Goal: Task Accomplishment & Management: Manage account settings

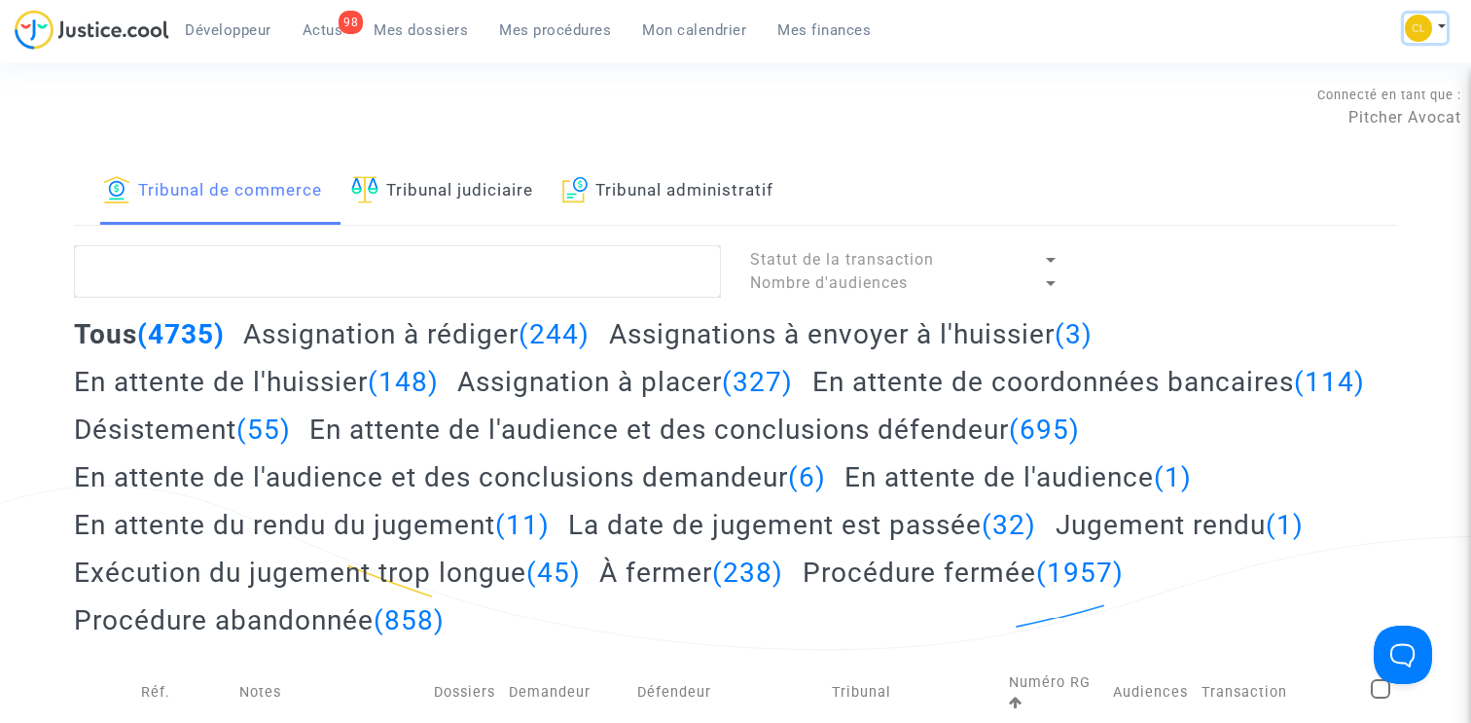
click at [1434, 21] on button at bounding box center [1425, 28] width 43 height 29
click at [1341, 103] on link "Changer de compte" at bounding box center [1347, 100] width 197 height 31
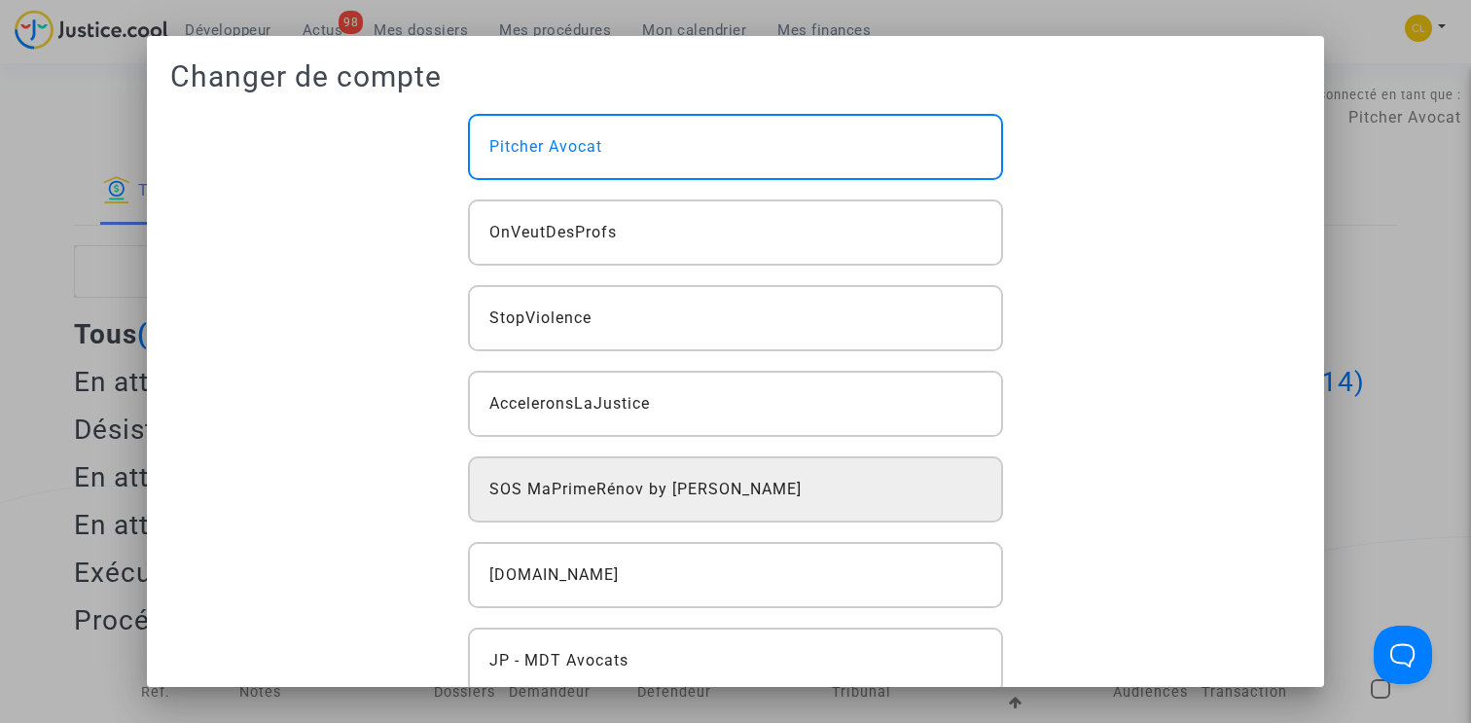
click at [705, 479] on span "SOS MaPrimeRénov by [PERSON_NAME]" at bounding box center [645, 489] width 312 height 23
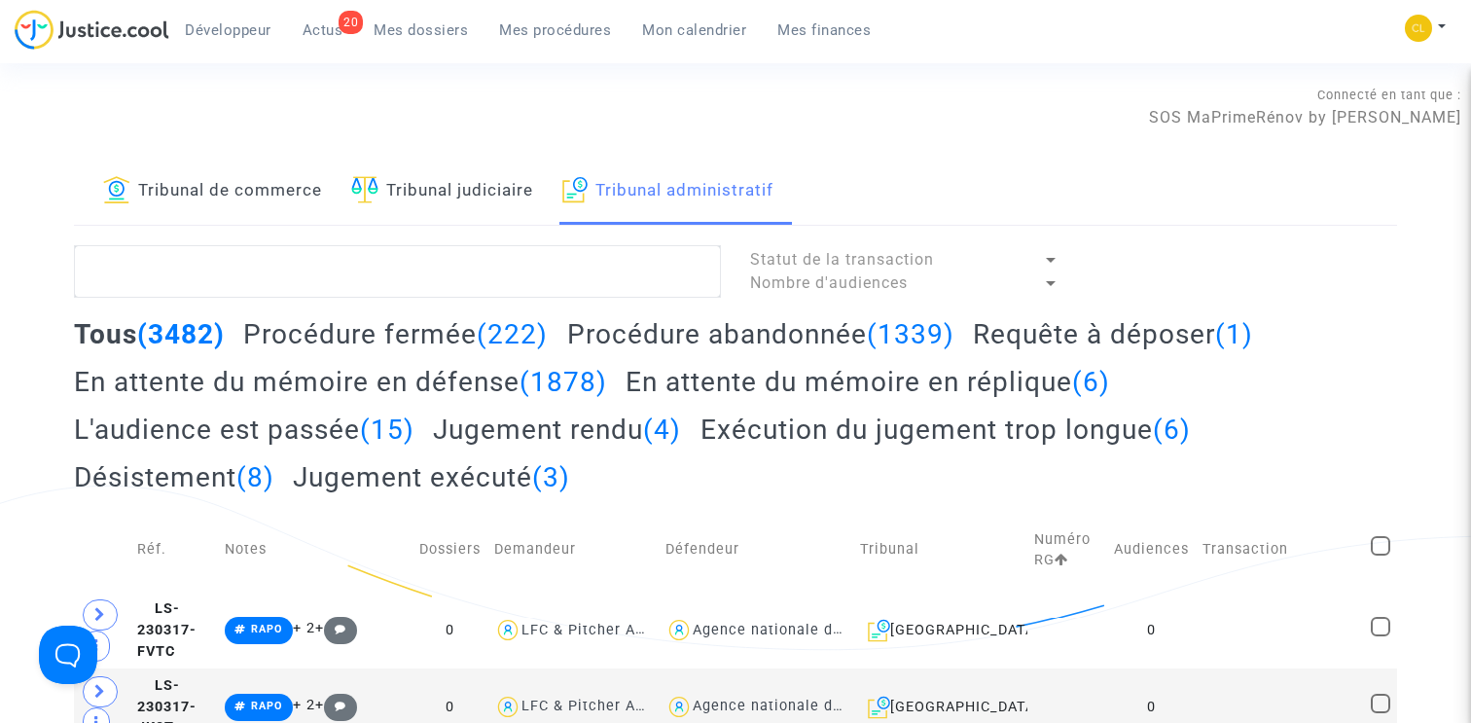
click at [411, 39] on link "Mes dossiers" at bounding box center [421, 30] width 126 height 29
